Goal: Task Accomplishment & Management: Manage account settings

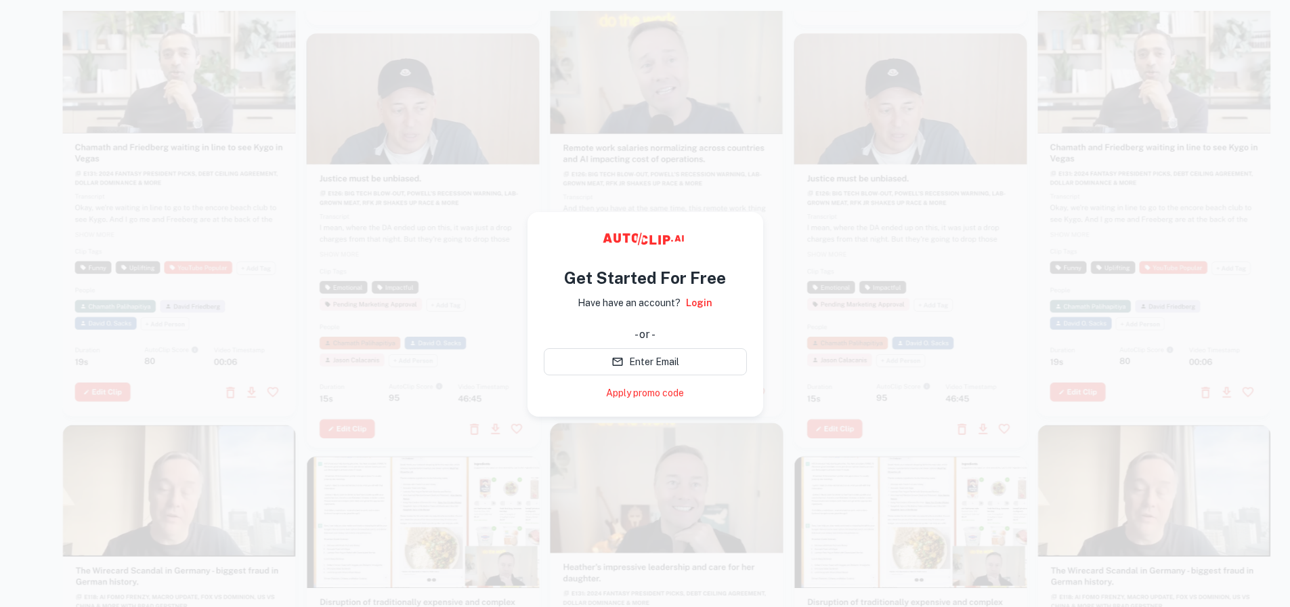
scroll to position [11, 0]
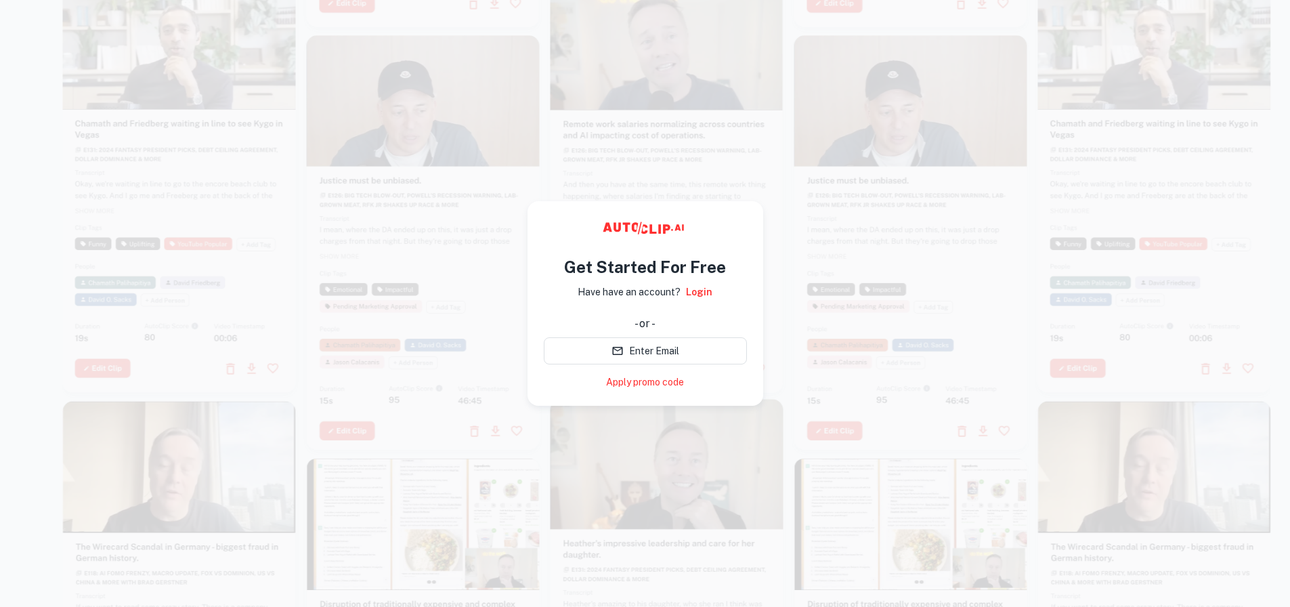
drag, startPoint x: 1220, startPoint y: 0, endPoint x: 948, endPoint y: 188, distance: 330.1
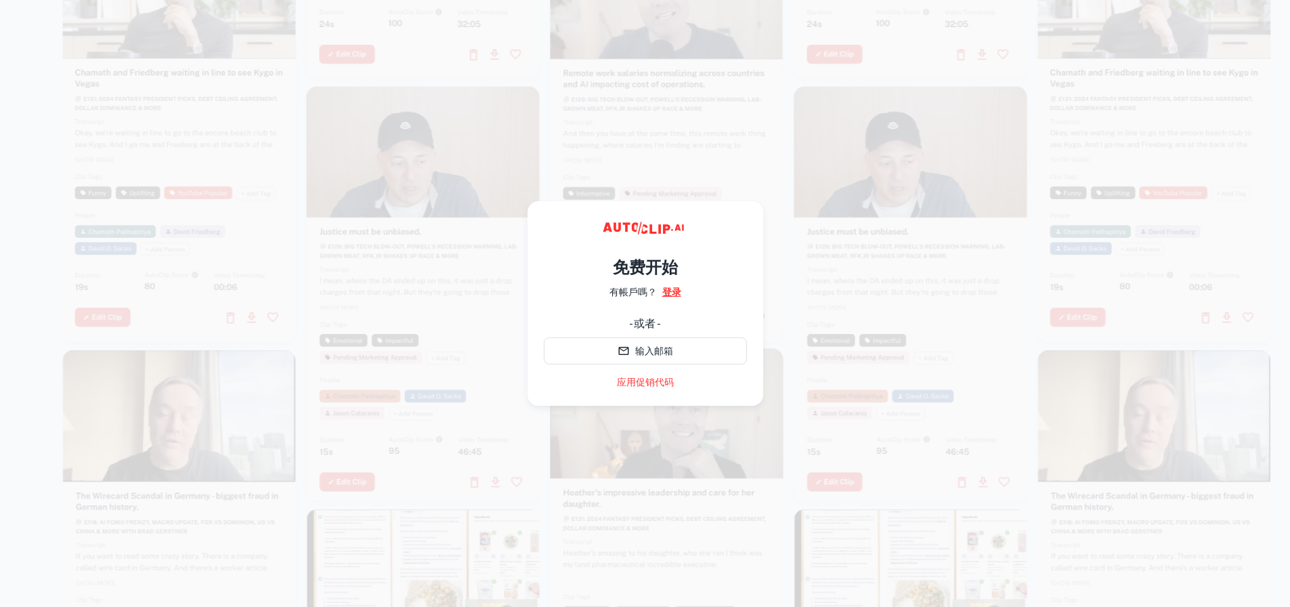
click at [671, 293] on font "登录" at bounding box center [671, 291] width 19 height 11
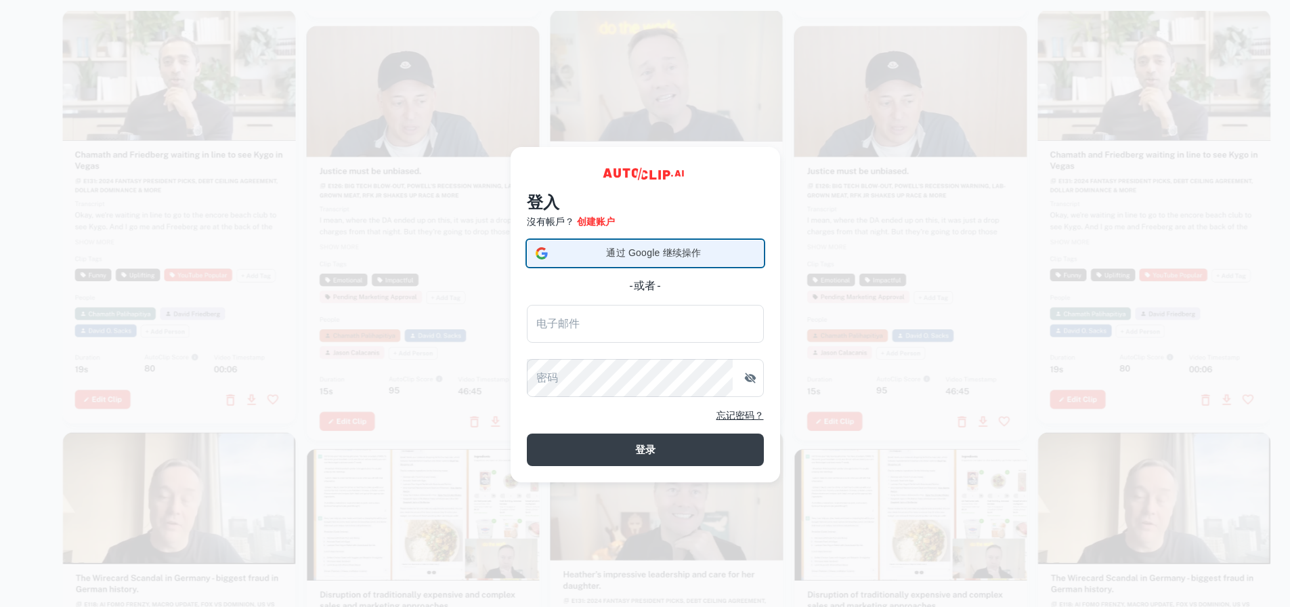
click at [672, 265] on div "通过 Google 继续操作 通过 Google 继续操作。在新标签页中打开" at bounding box center [645, 253] width 219 height 26
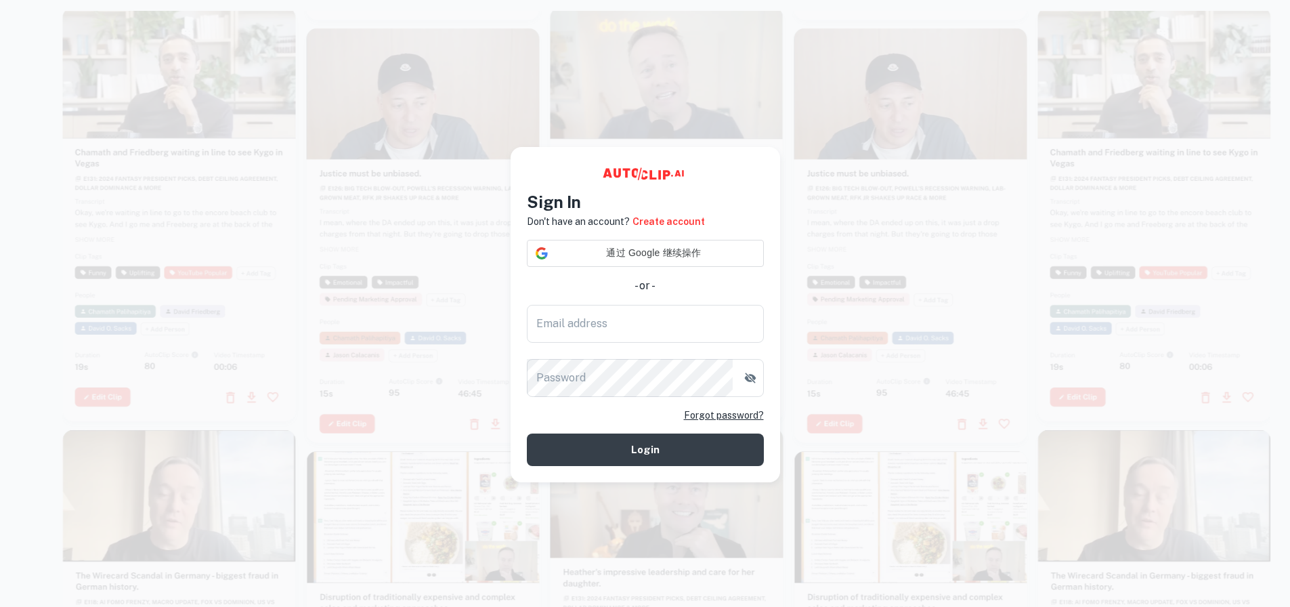
click at [654, 251] on span "通过 Google 继续操作" at bounding box center [654, 253] width 202 height 14
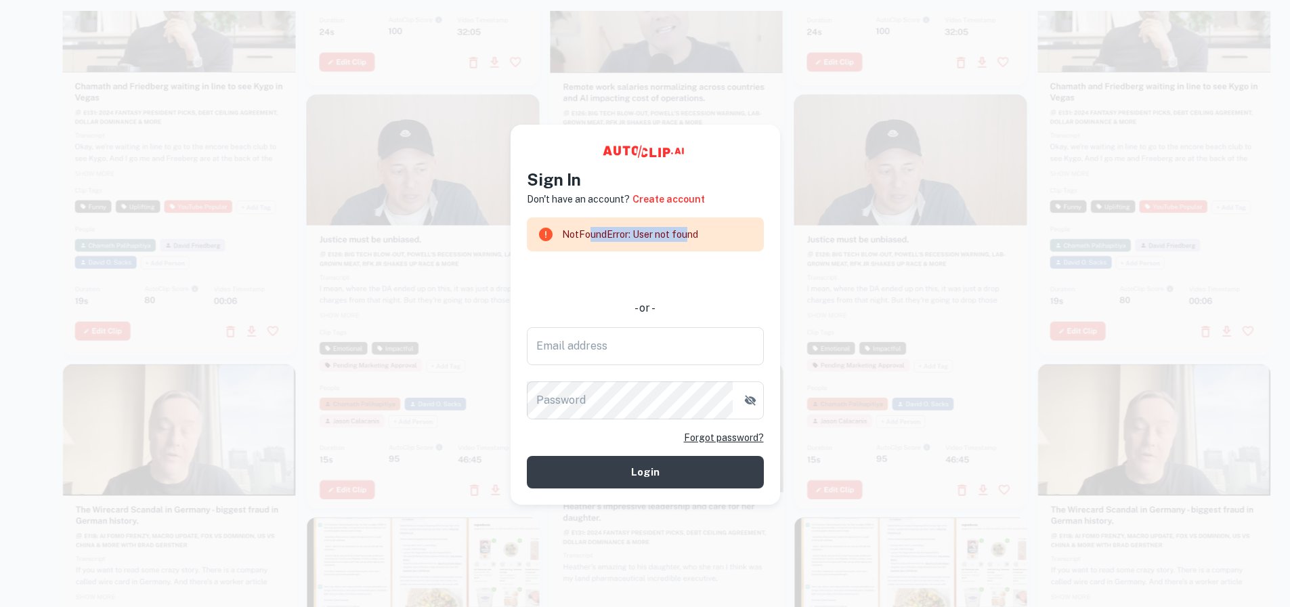
drag, startPoint x: 683, startPoint y: 237, endPoint x: 591, endPoint y: 237, distance: 92.8
click at [591, 237] on div "NotFoundError: User not found" at bounding box center [630, 234] width 136 height 26
click at [511, 242] on div "Sign In Don't have an account? Create account NotFoundError: User not found - o…" at bounding box center [646, 315] width 270 height 380
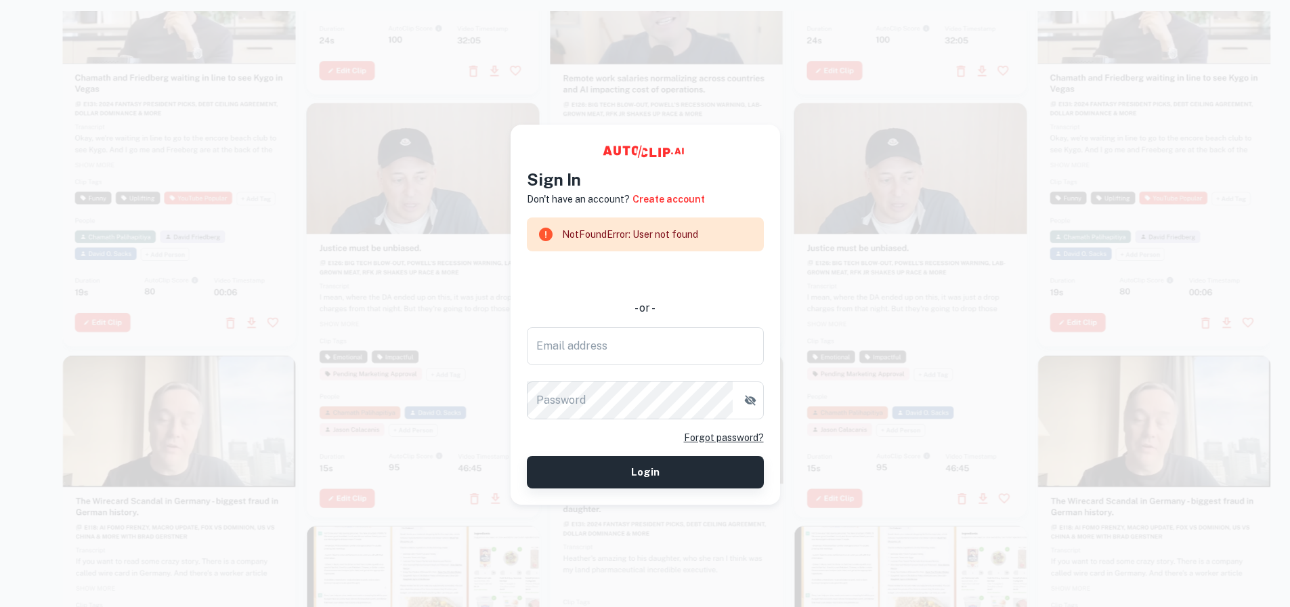
click at [647, 474] on button "Login" at bounding box center [645, 472] width 237 height 33
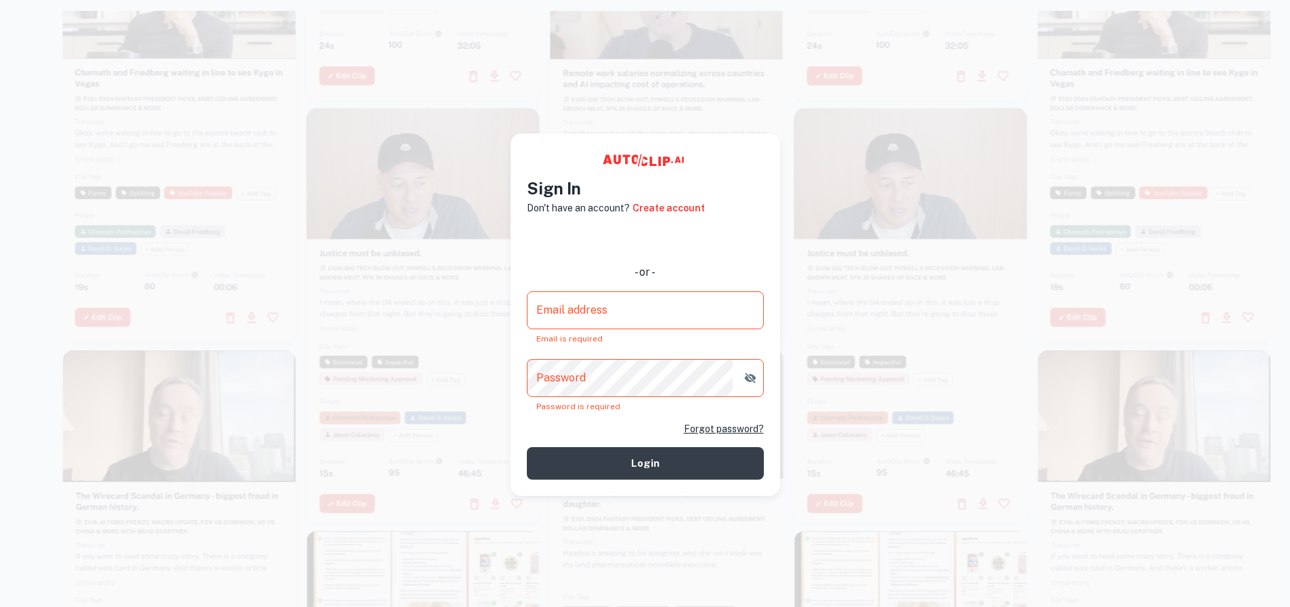
click at [652, 93] on div at bounding box center [667, 135] width 233 height 414
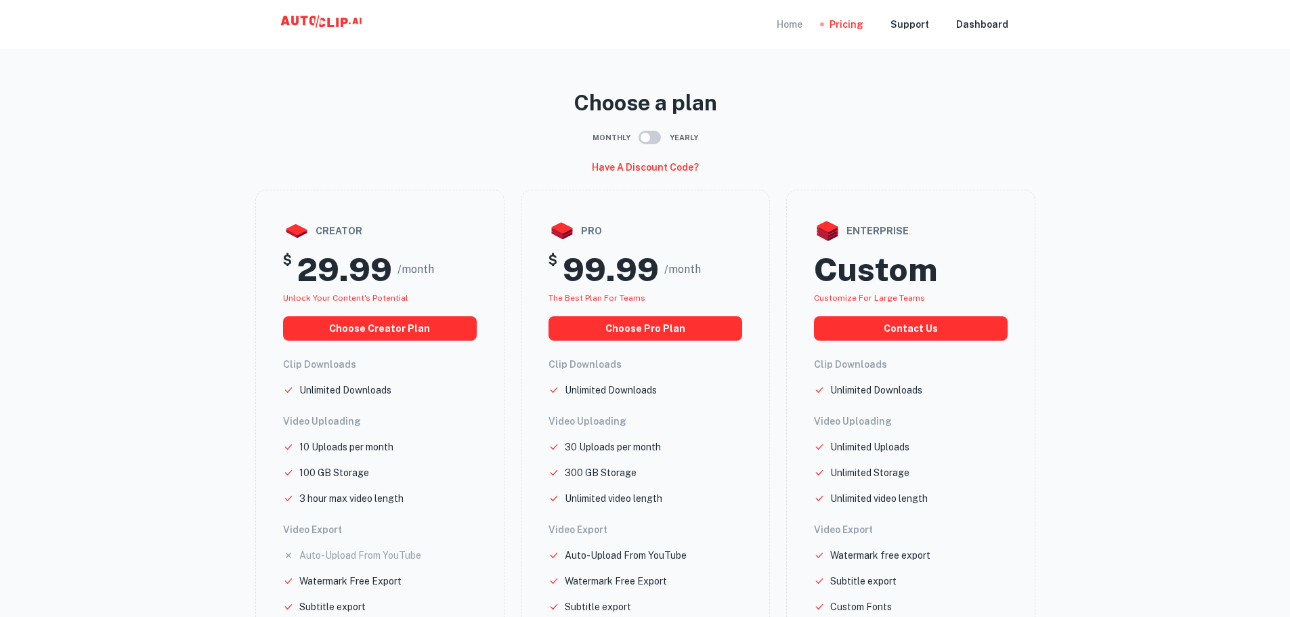
click at [802, 25] on div "Home" at bounding box center [790, 24] width 26 height 49
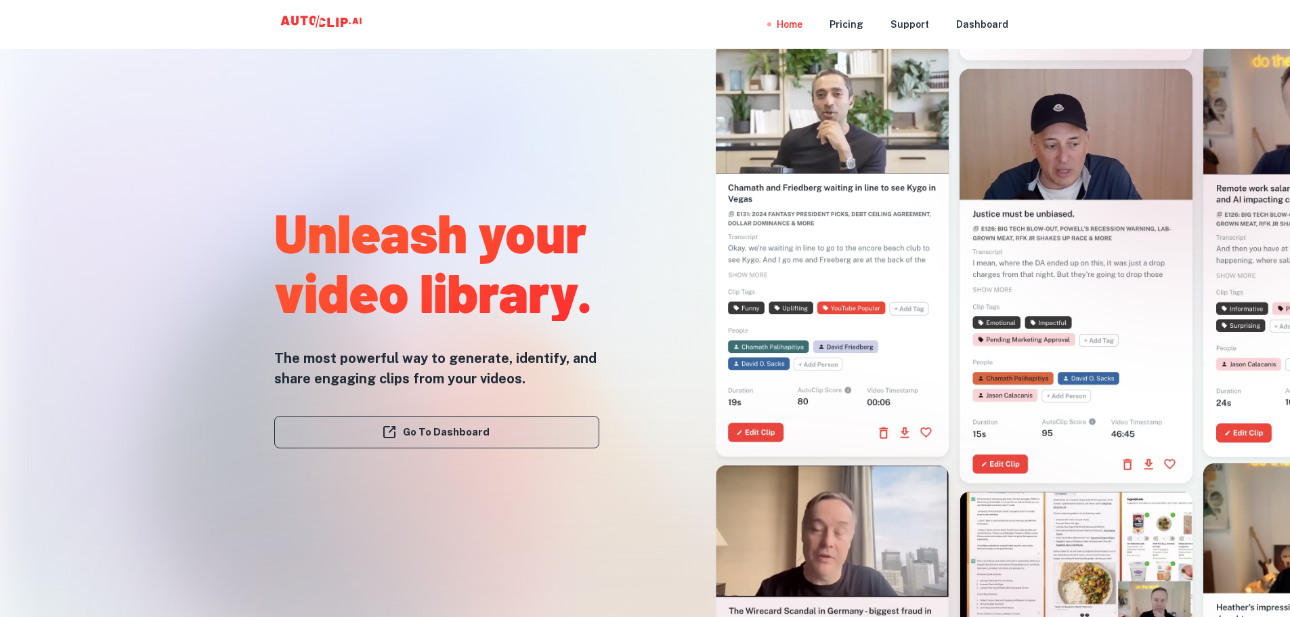
click at [429, 434] on link "Go To Dashboard" at bounding box center [436, 432] width 325 height 33
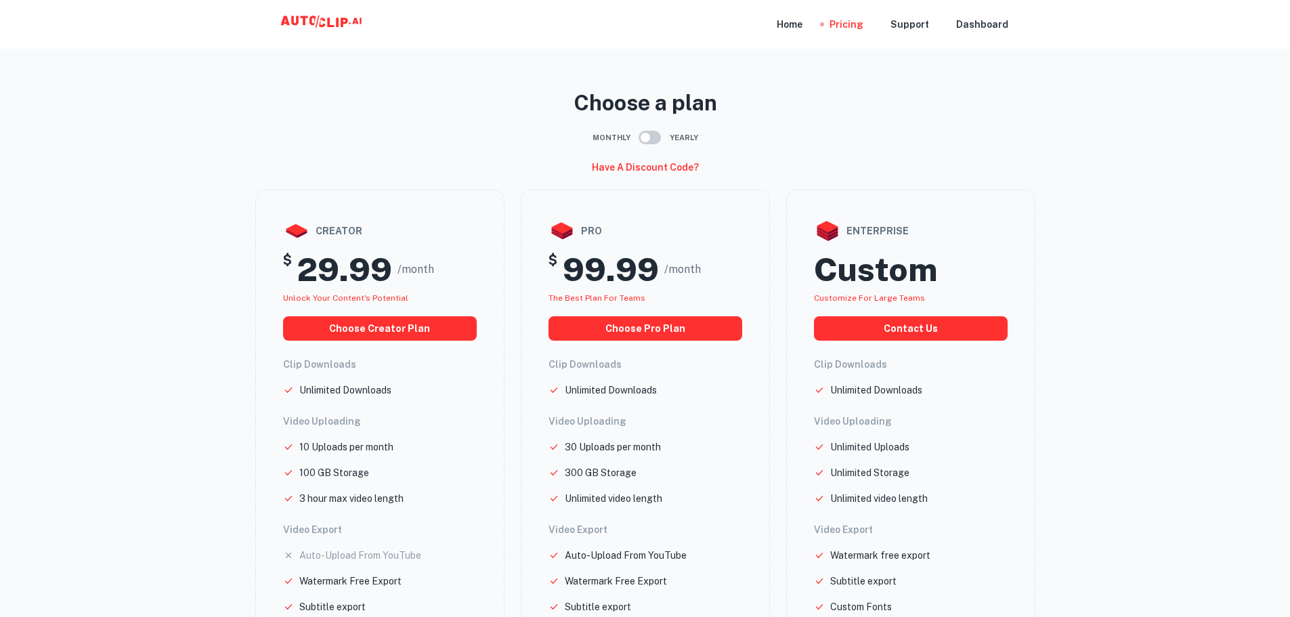
click at [314, 22] on icon at bounding box center [322, 24] width 135 height 27
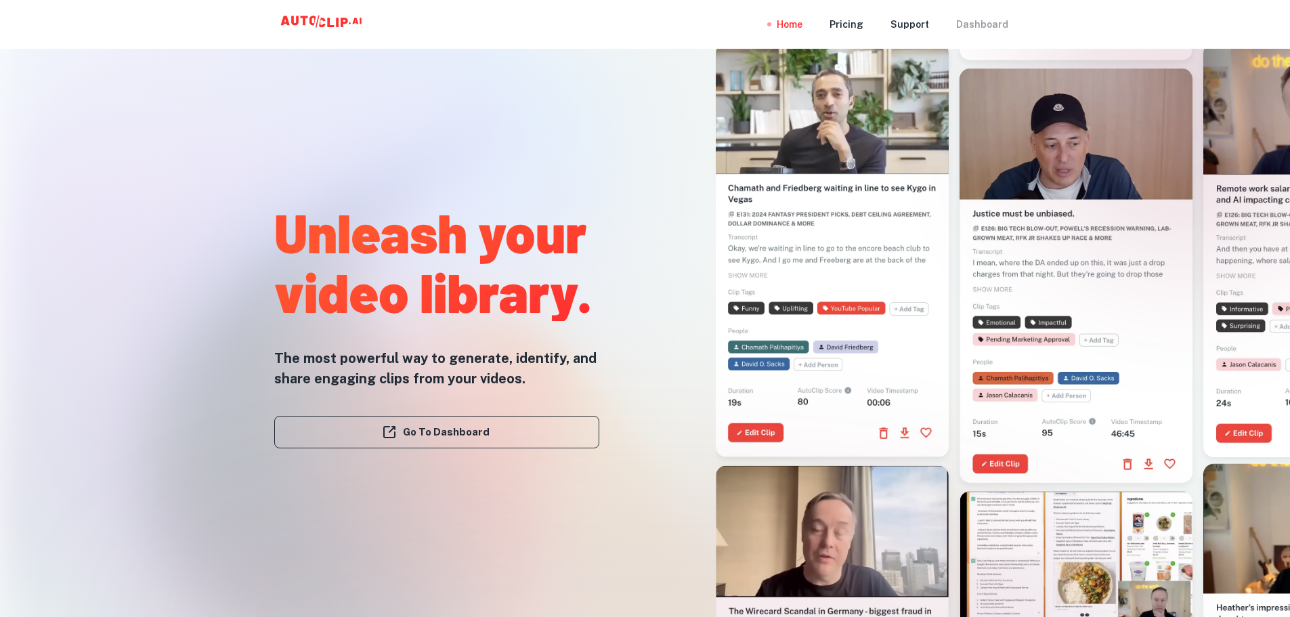
click at [985, 24] on div "Dashboard" at bounding box center [982, 24] width 52 height 49
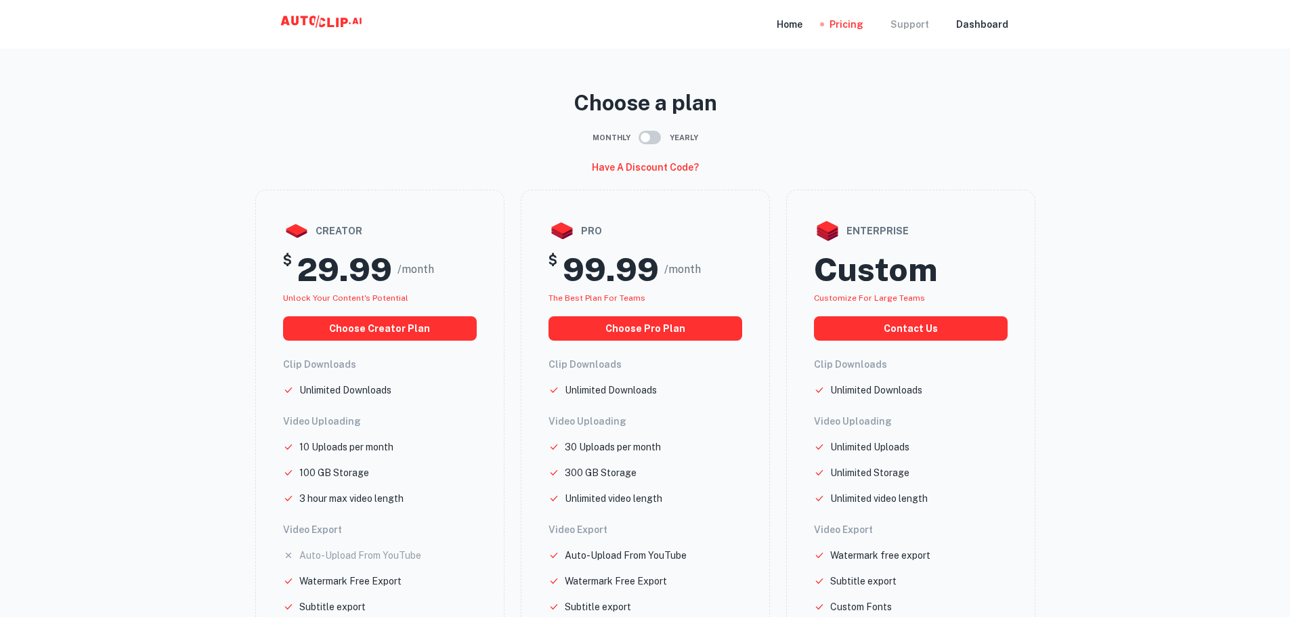
click at [903, 35] on div "Support" at bounding box center [910, 24] width 39 height 49
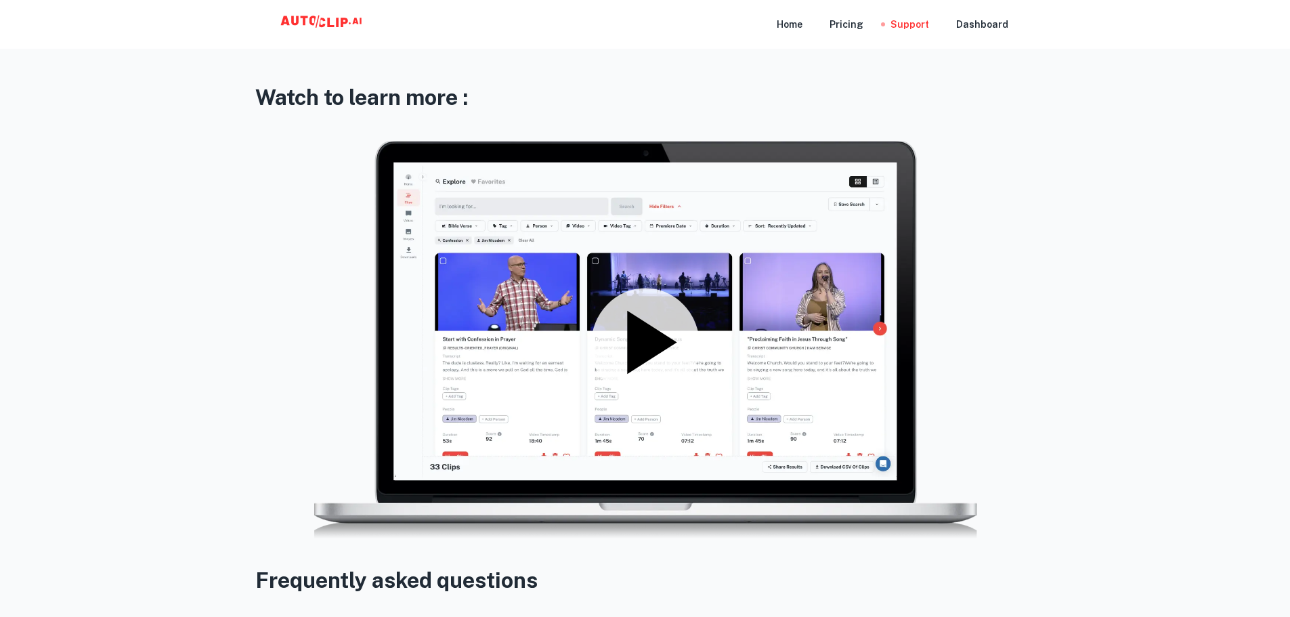
click at [654, 327] on icon at bounding box center [645, 342] width 108 height 108
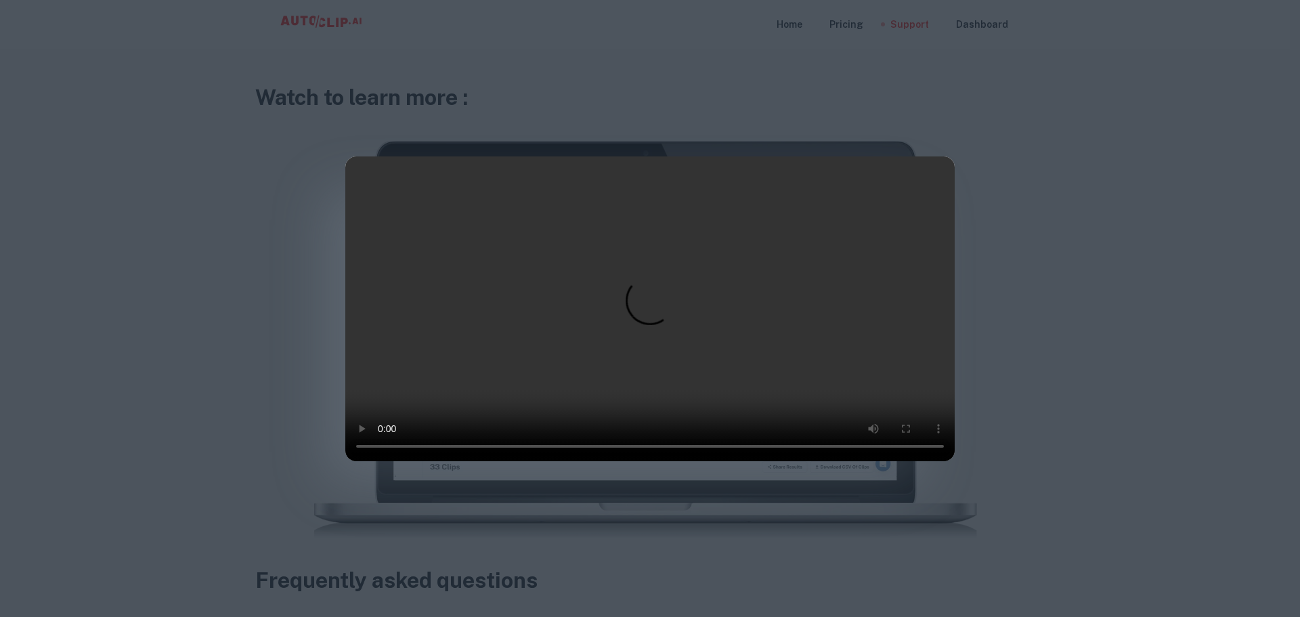
click at [286, 438] on div at bounding box center [650, 308] width 1300 height 617
